Goal: Information Seeking & Learning: Learn about a topic

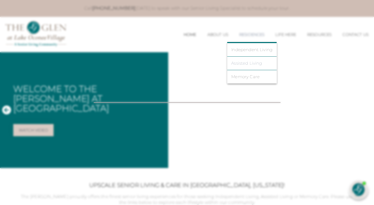
click at [232, 63] on link "Assisted Living" at bounding box center [251, 63] width 41 height 5
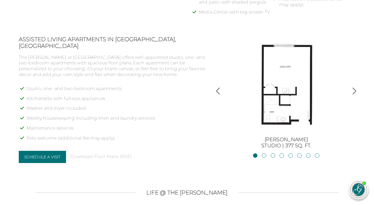
scroll to position [403, 0]
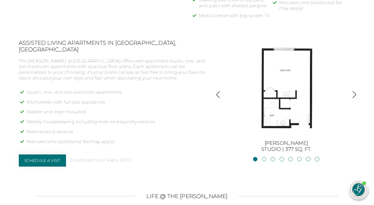
click at [354, 91] on img "button" at bounding box center [353, 94] width 7 height 7
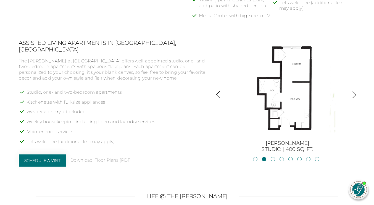
click at [354, 91] on img "button" at bounding box center [353, 94] width 7 height 7
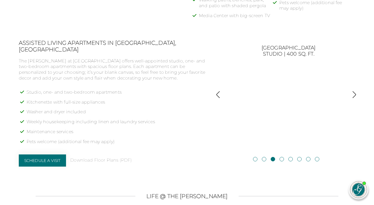
click at [353, 91] on img "button" at bounding box center [353, 94] width 7 height 7
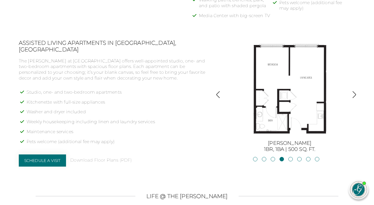
click at [217, 91] on img "button" at bounding box center [217, 94] width 7 height 7
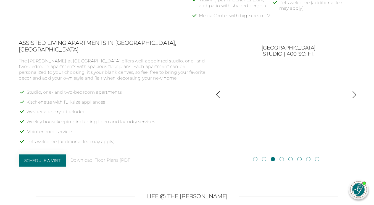
click at [217, 91] on img "button" at bounding box center [217, 94] width 7 height 7
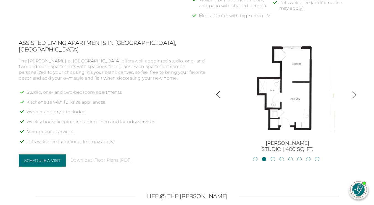
click at [354, 91] on img "button" at bounding box center [353, 94] width 7 height 7
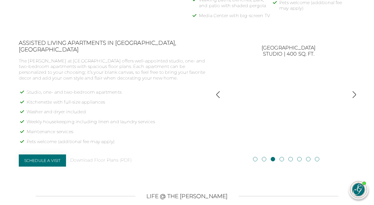
click at [354, 91] on img "button" at bounding box center [353, 94] width 7 height 7
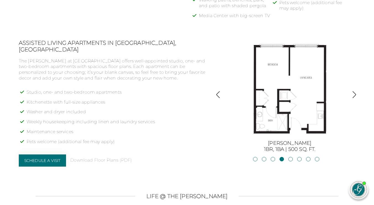
click at [354, 91] on img "button" at bounding box center [353, 94] width 7 height 7
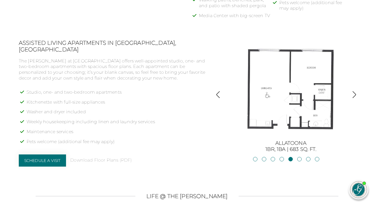
click at [218, 91] on img "button" at bounding box center [217, 94] width 7 height 7
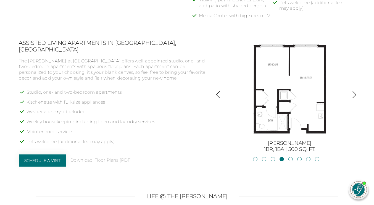
click at [354, 91] on img "button" at bounding box center [353, 94] width 7 height 7
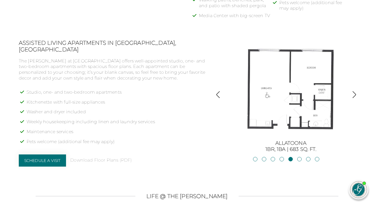
click at [355, 91] on img "button" at bounding box center [353, 94] width 7 height 7
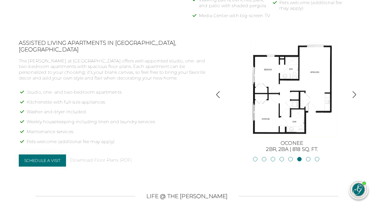
click at [217, 91] on img "button" at bounding box center [217, 94] width 7 height 7
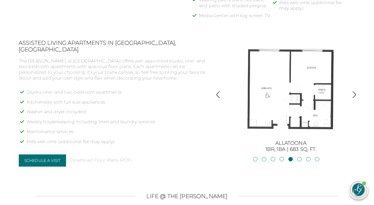
click at [217, 91] on img "button" at bounding box center [217, 94] width 7 height 7
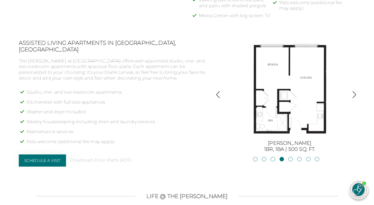
click at [357, 91] on img "button" at bounding box center [353, 94] width 7 height 7
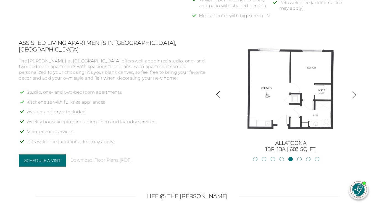
click at [217, 91] on img "button" at bounding box center [217, 94] width 7 height 7
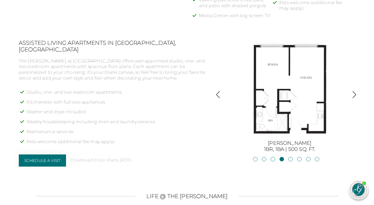
click at [354, 91] on img "button" at bounding box center [353, 94] width 7 height 7
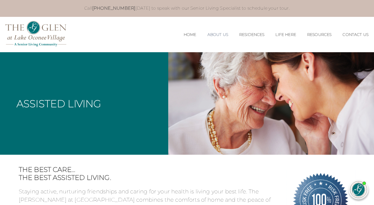
scroll to position [0, 0]
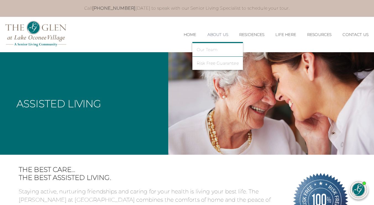
click at [197, 49] on link "Our Team" at bounding box center [218, 49] width 42 height 5
click at [197, 50] on link "Our Team" at bounding box center [218, 49] width 42 height 5
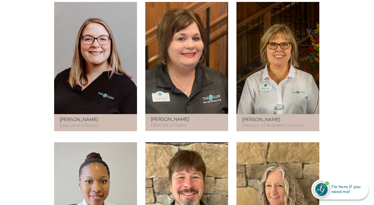
scroll to position [335, 0]
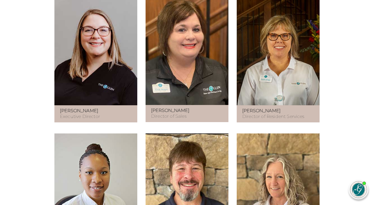
scroll to position [350, 0]
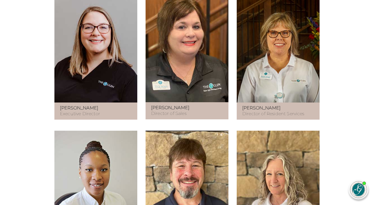
click at [93, 82] on figure at bounding box center [95, 46] width 83 height 112
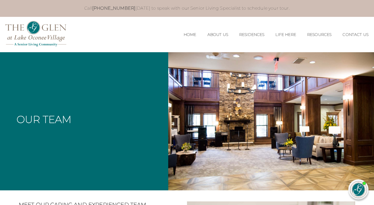
scroll to position [0, 0]
